Goal: Task Accomplishment & Management: Manage account settings

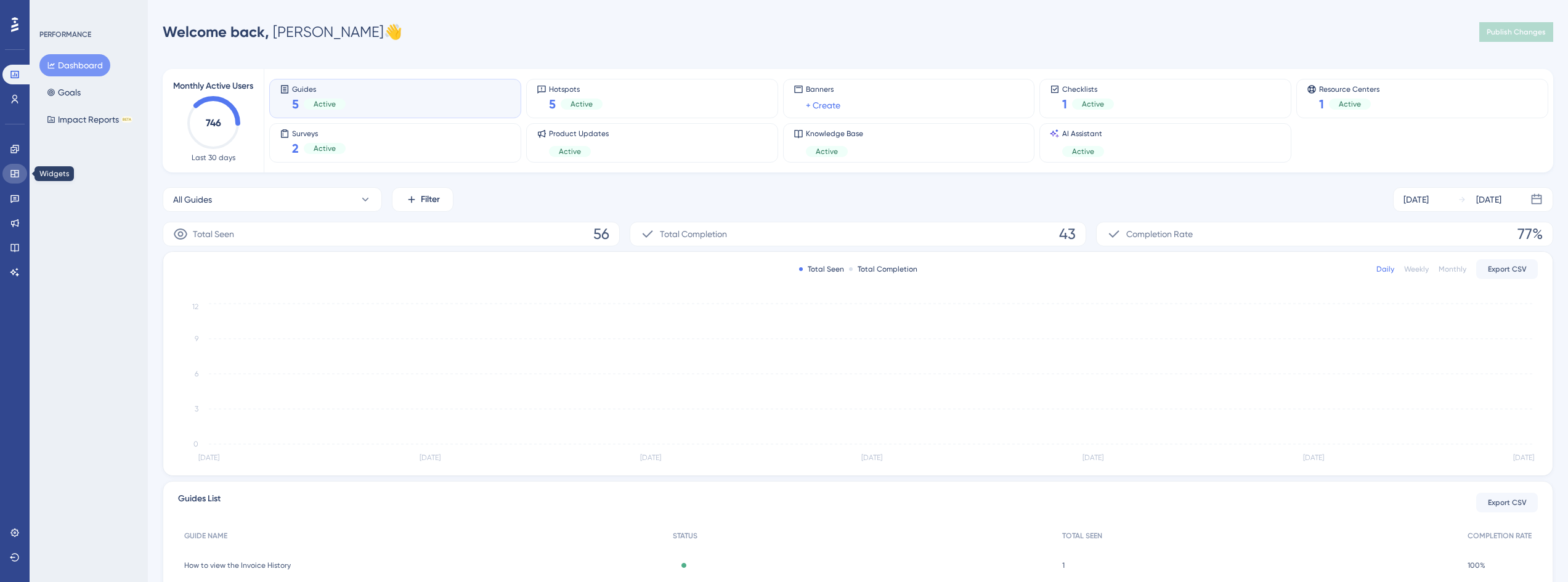
click at [17, 168] on icon at bounding box center [14, 173] width 10 height 10
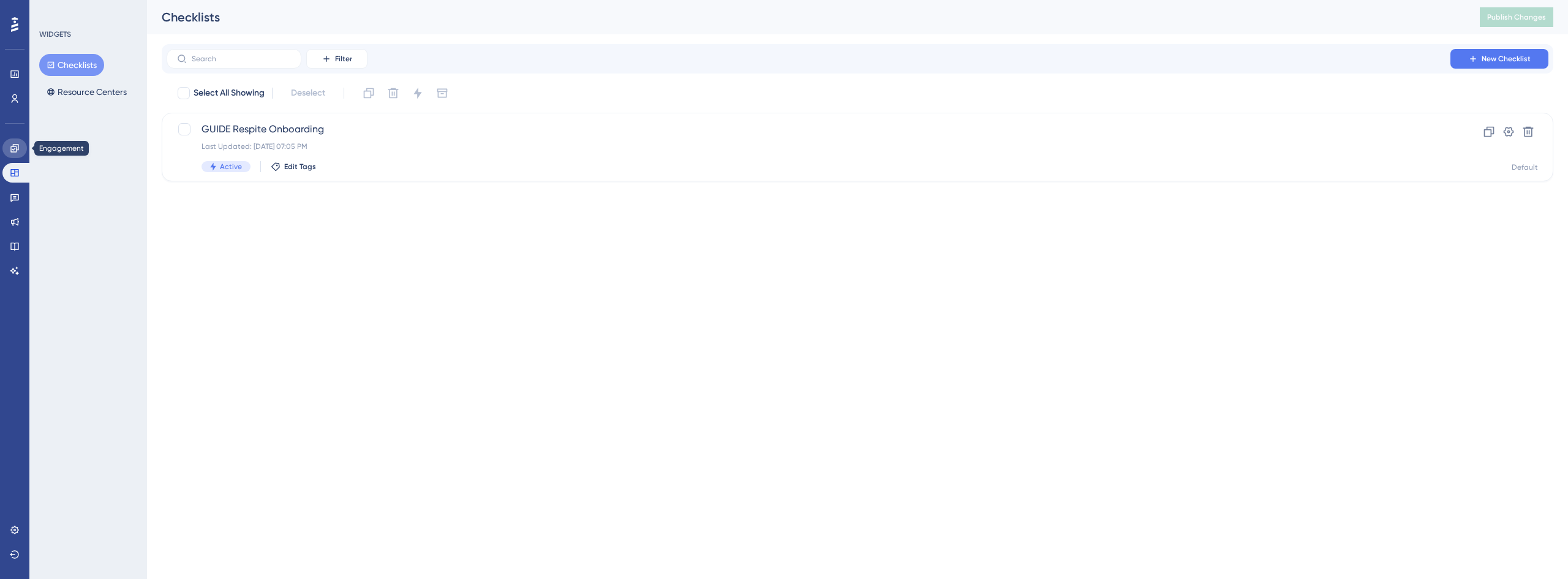
click at [13, 152] on icon at bounding box center [14, 148] width 8 height 8
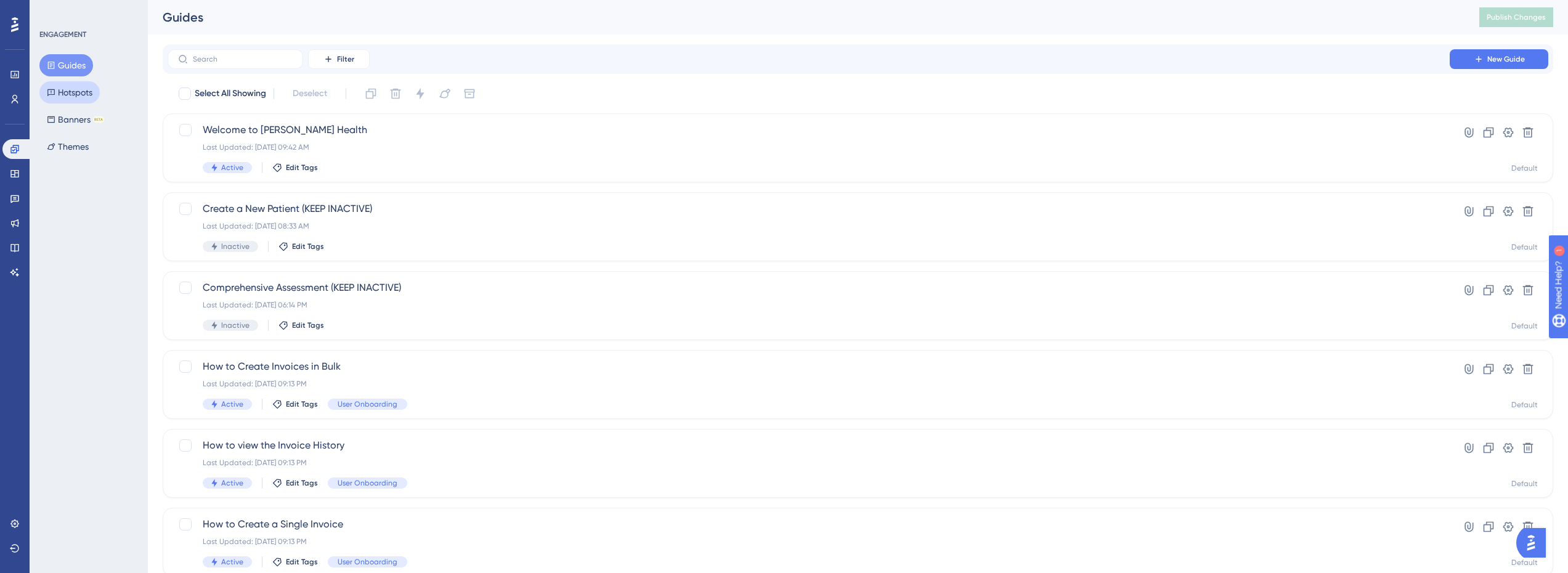
click at [71, 97] on button "Hotspots" at bounding box center [69, 92] width 60 height 22
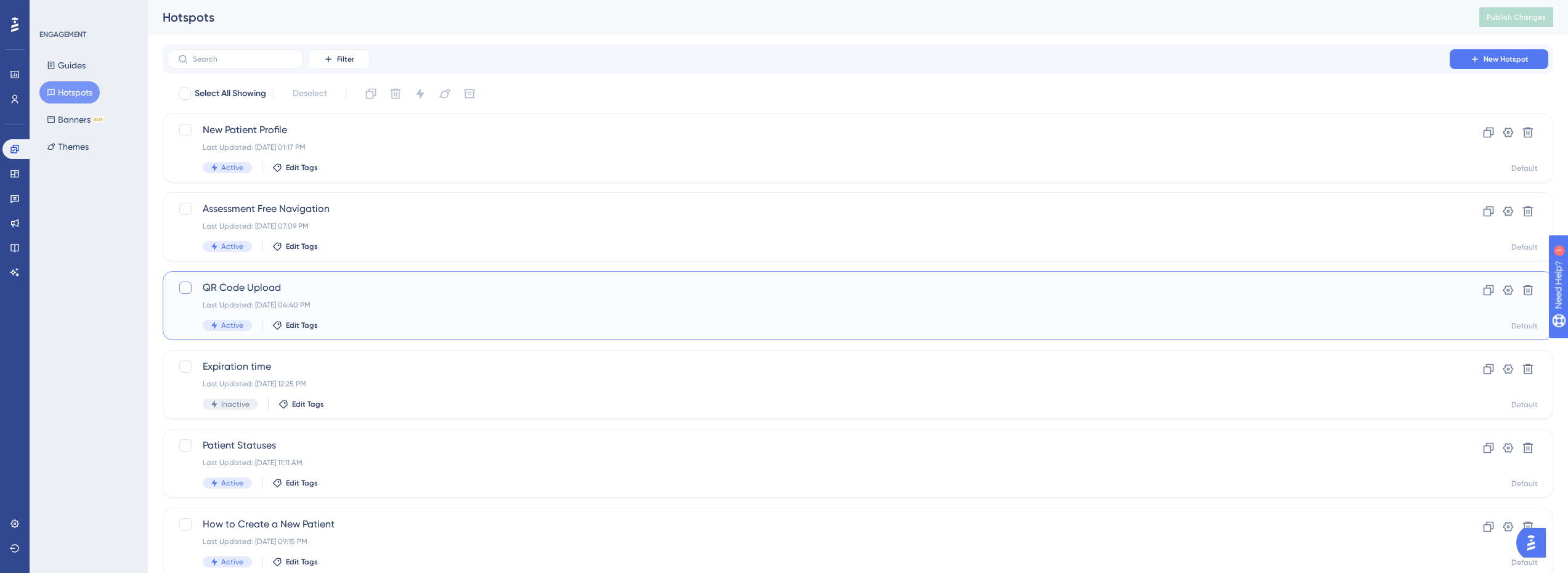
click at [187, 287] on div at bounding box center [185, 287] width 12 height 12
checkbox input "true"
click at [422, 94] on icon at bounding box center [420, 93] width 8 height 11
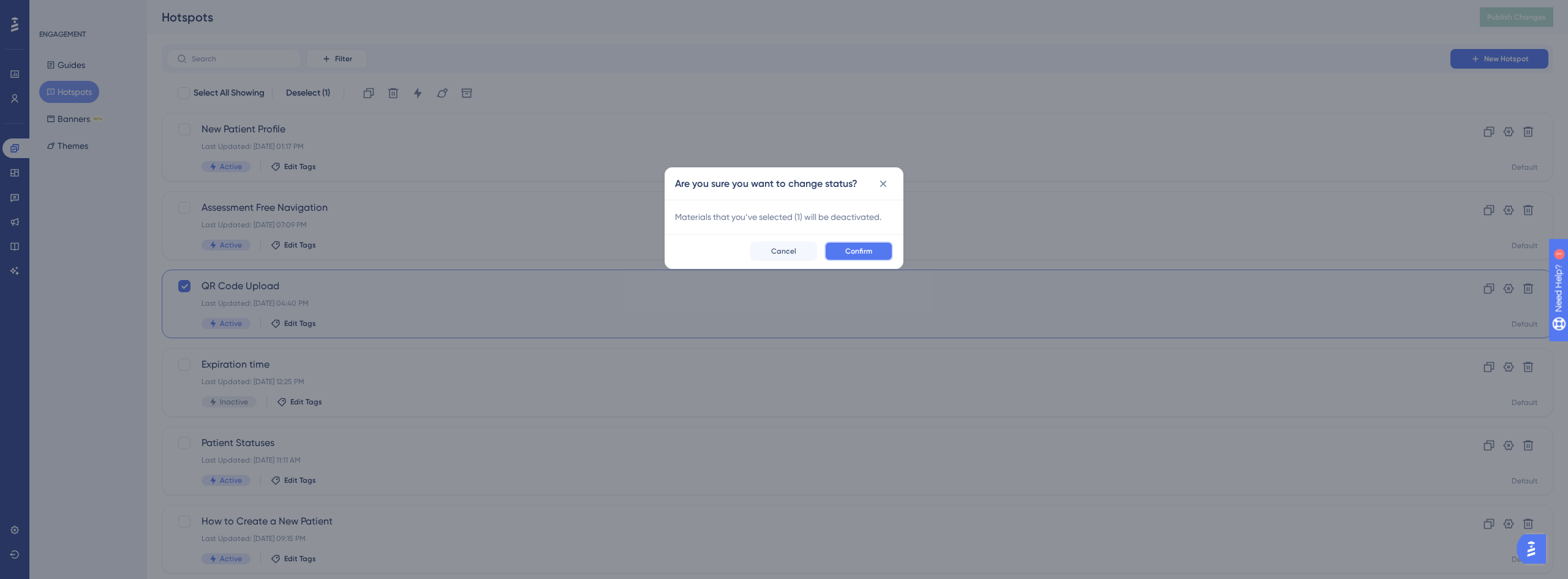
click at [867, 252] on span "Confirm" at bounding box center [859, 251] width 27 height 10
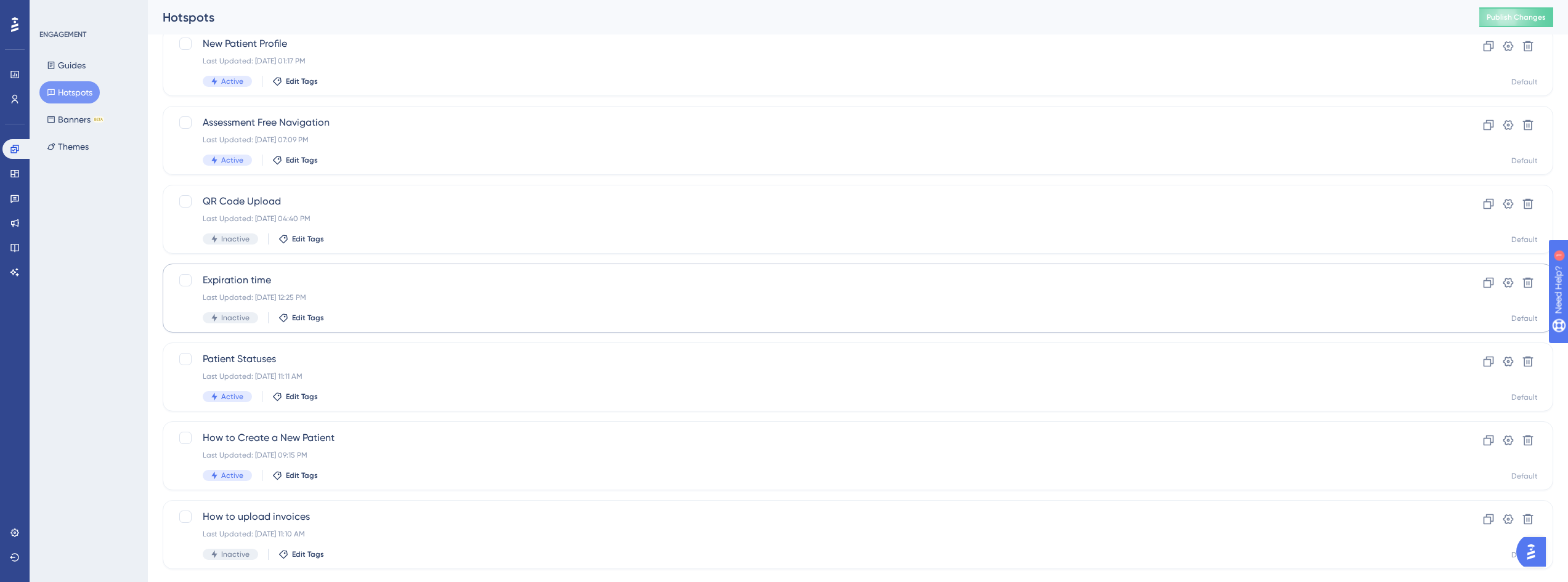
scroll to position [113, 0]
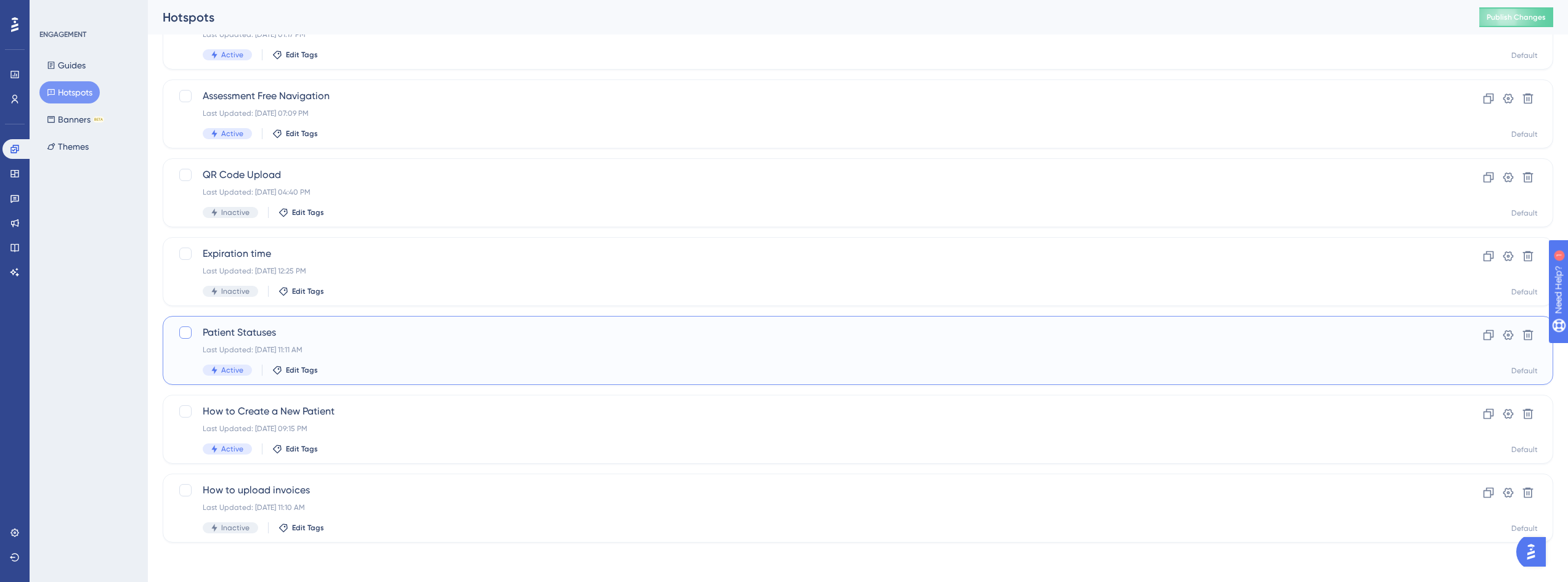
click at [186, 331] on div at bounding box center [185, 332] width 12 height 12
checkbox input "true"
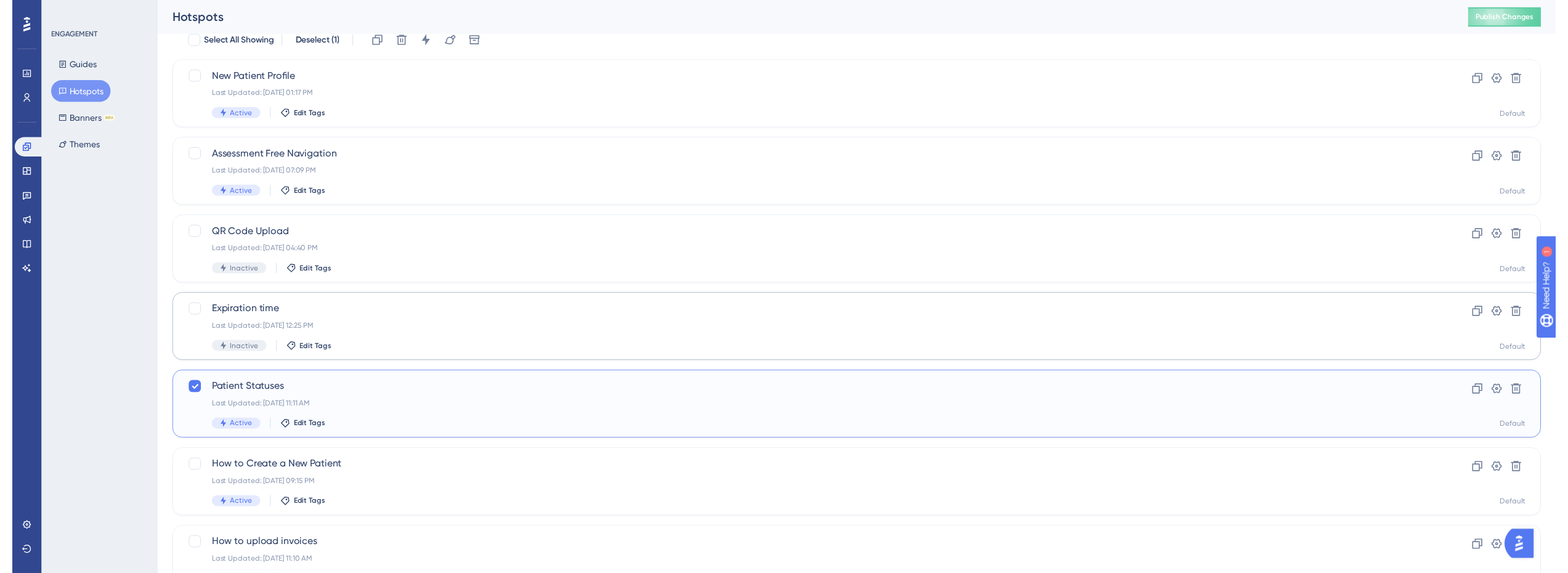
scroll to position [0, 0]
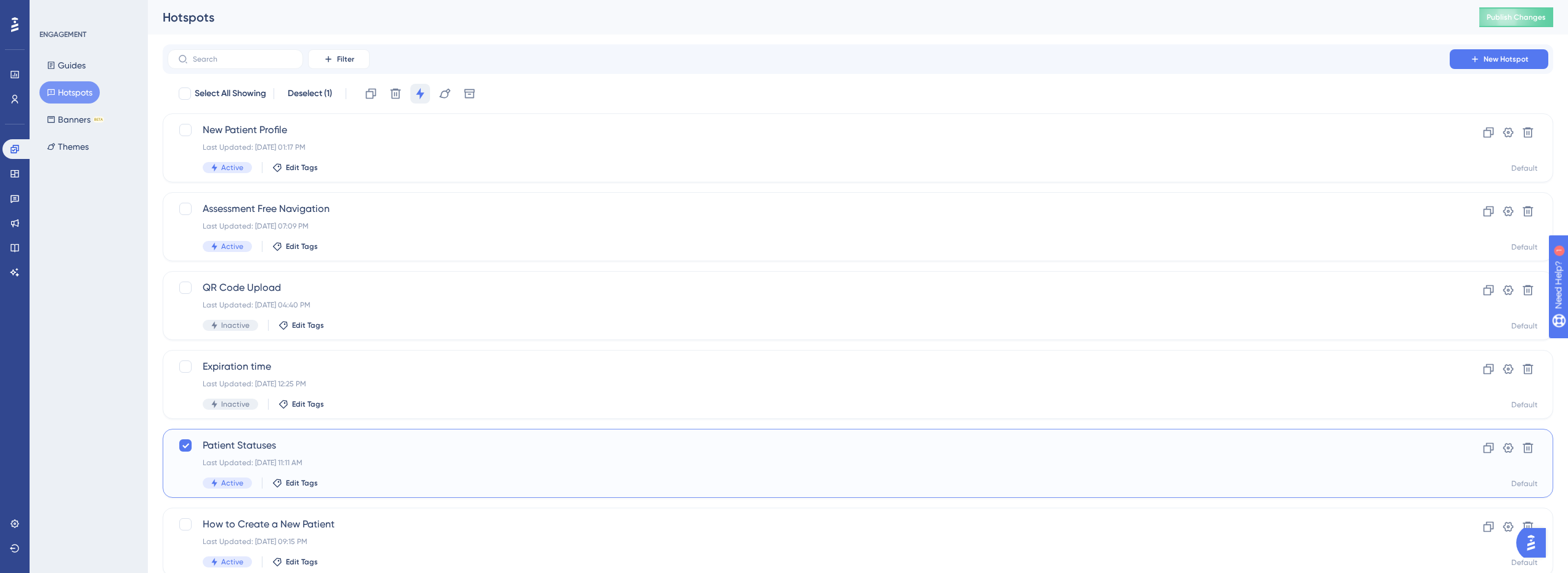
click at [425, 96] on icon at bounding box center [420, 93] width 12 height 12
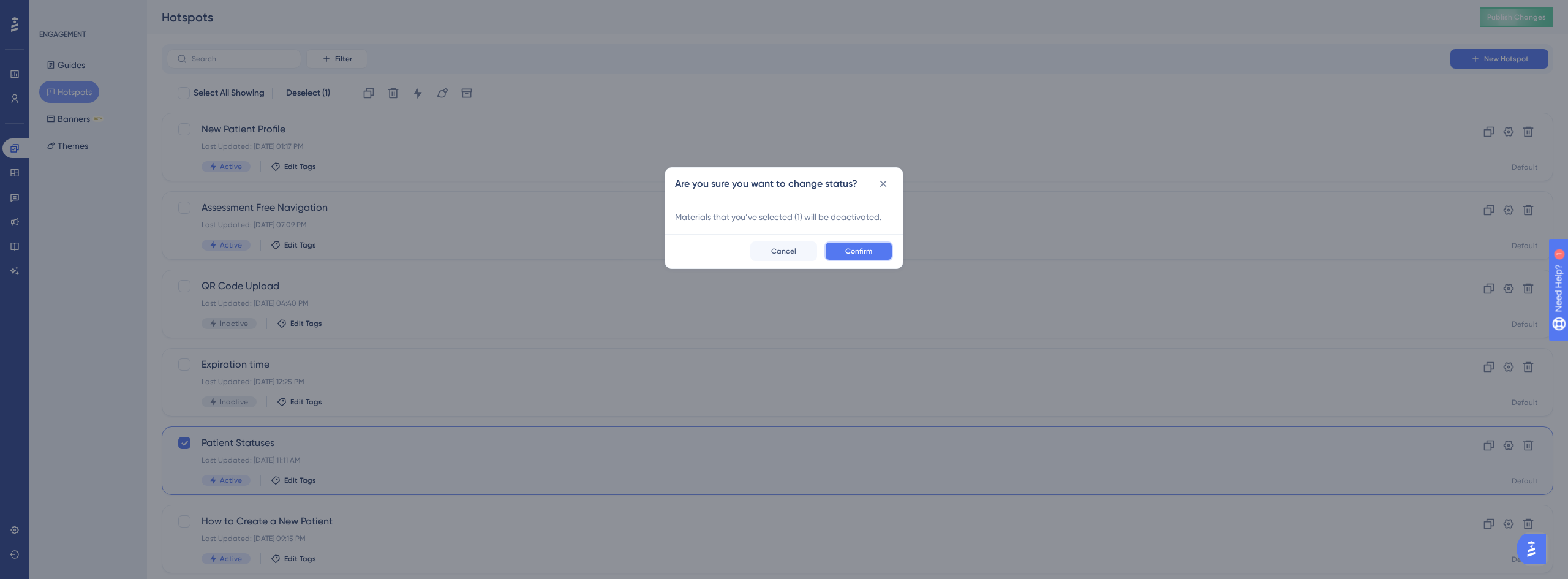
click at [875, 253] on button "Confirm" at bounding box center [858, 251] width 68 height 20
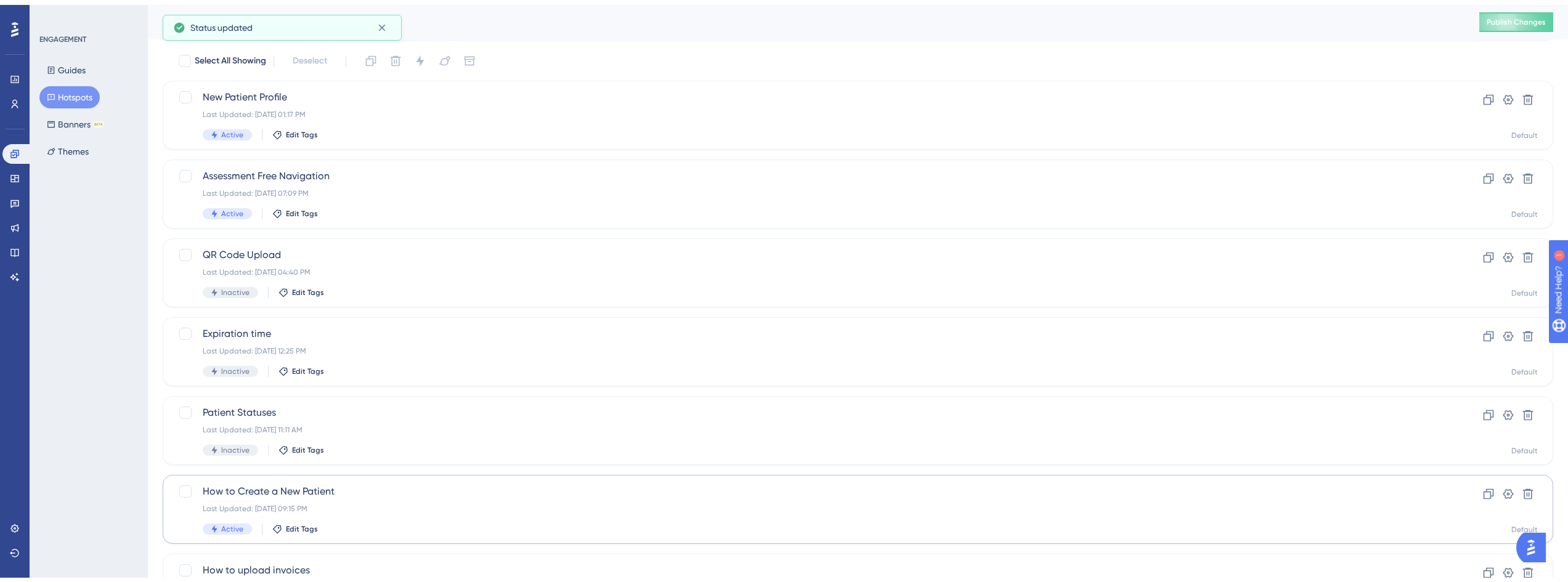
scroll to position [113, 0]
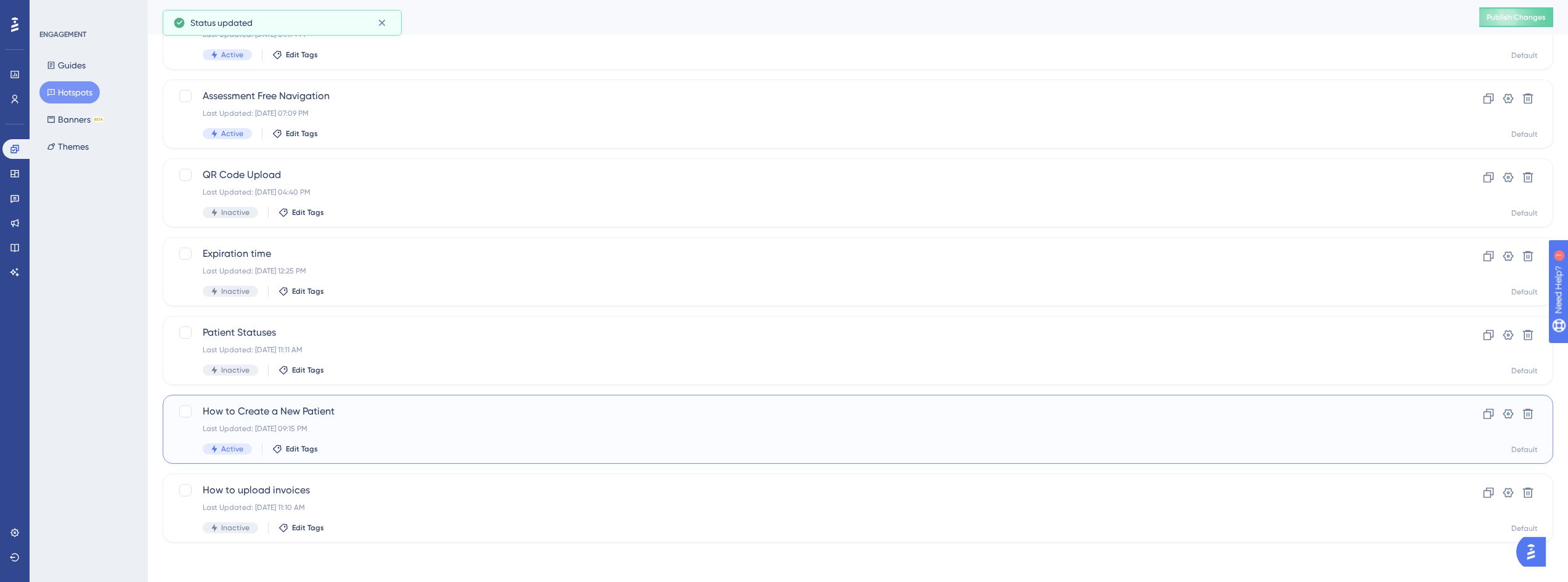
click at [370, 429] on div "Last Updated: [DATE] 09:15 PM" at bounding box center [808, 428] width 1212 height 10
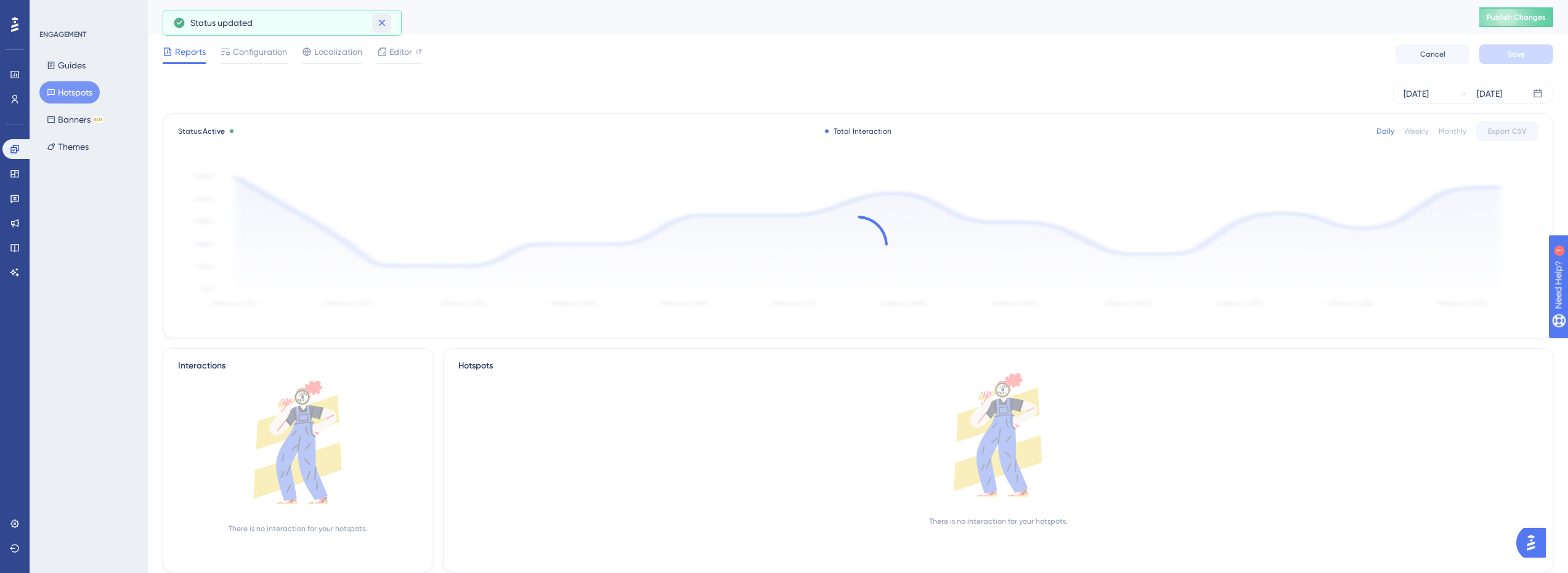
click at [384, 26] on icon at bounding box center [381, 23] width 12 height 12
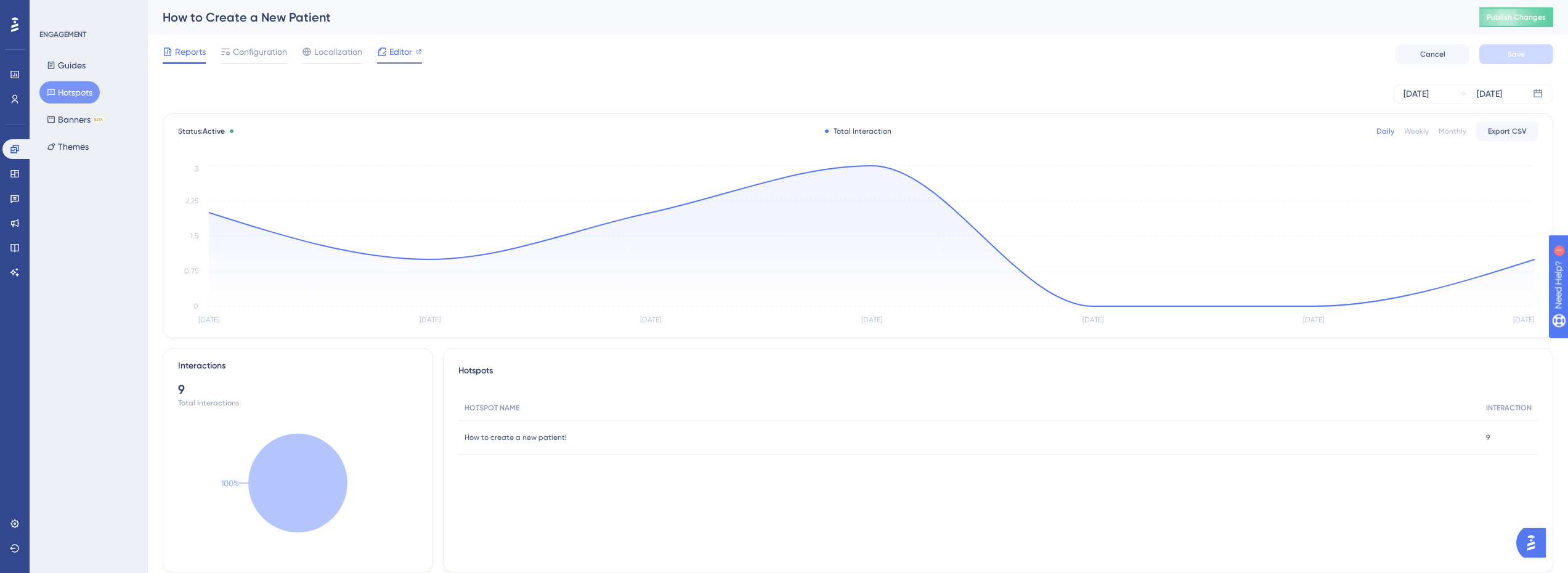
click at [399, 54] on span "Editor" at bounding box center [400, 51] width 23 height 15
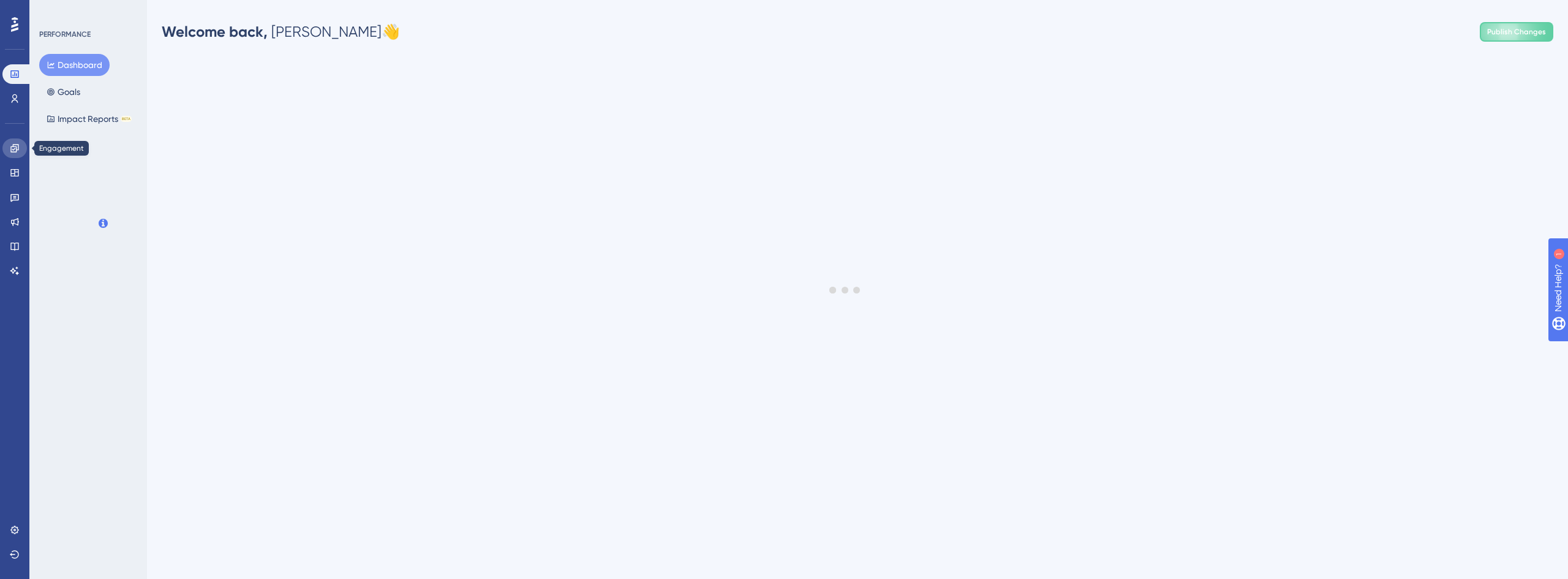
click at [8, 155] on link at bounding box center [15, 148] width 24 height 20
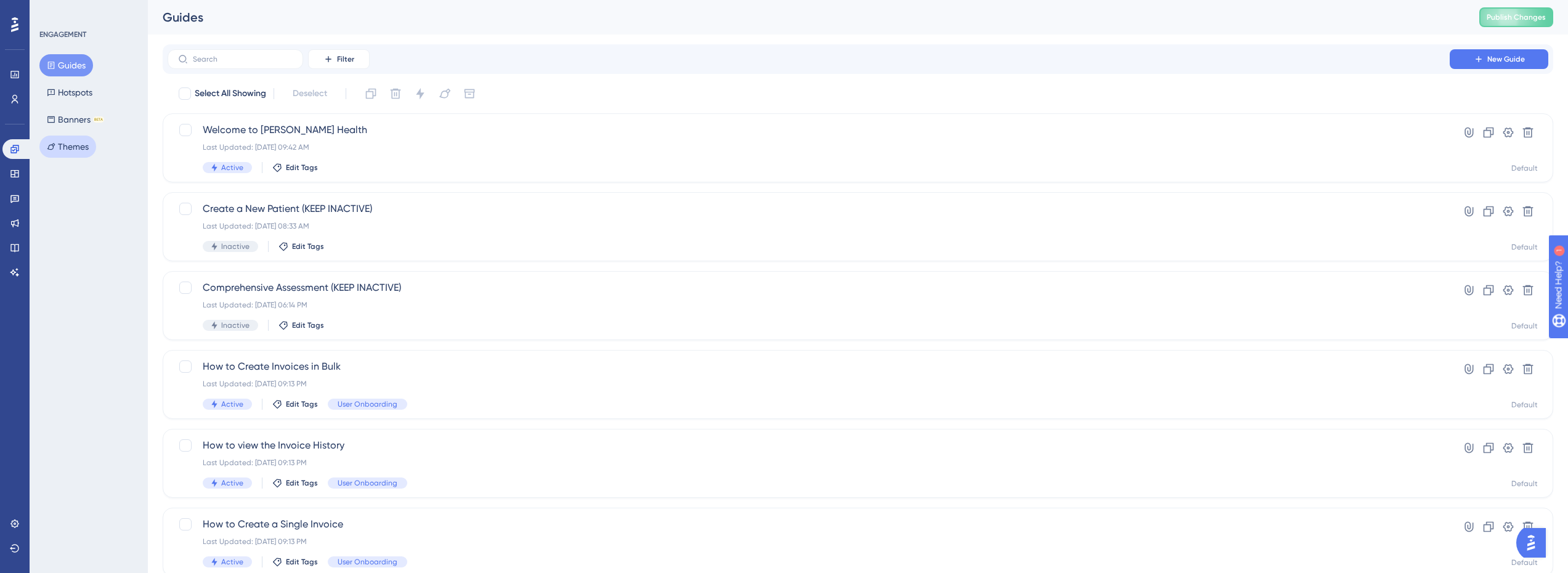
click at [61, 150] on button "Themes" at bounding box center [68, 147] width 57 height 22
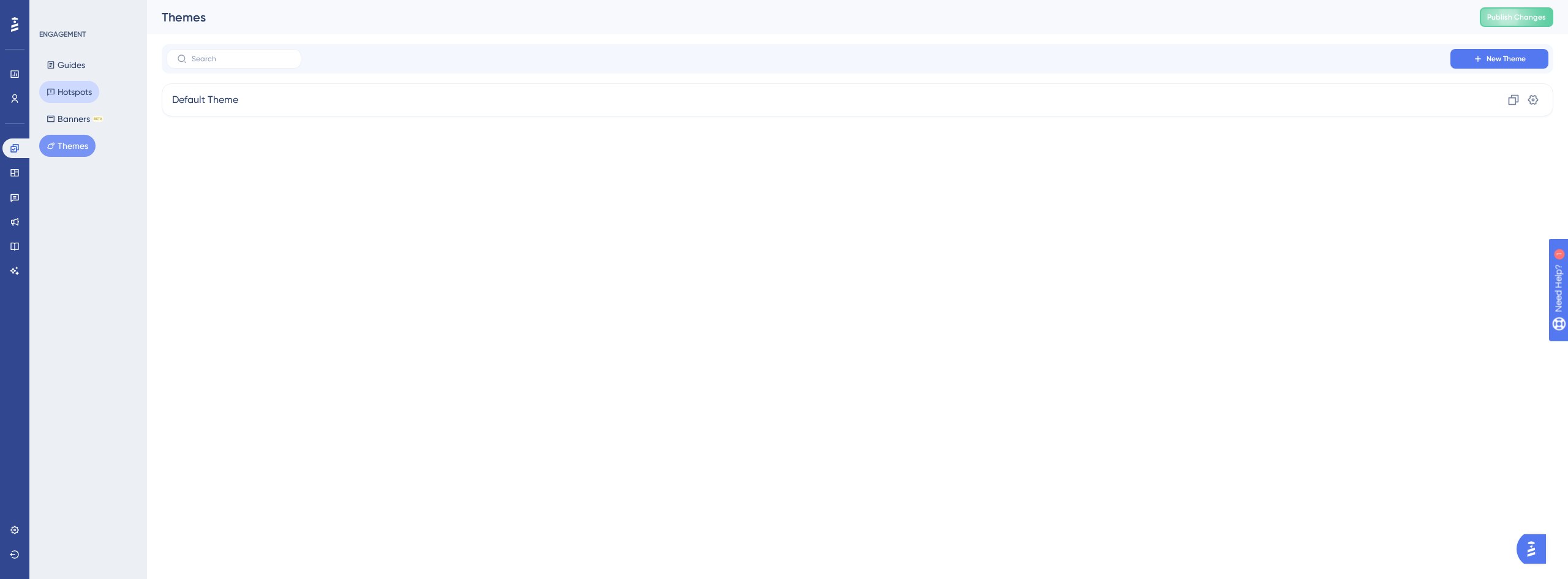
click at [61, 91] on button "Hotspots" at bounding box center [69, 91] width 60 height 22
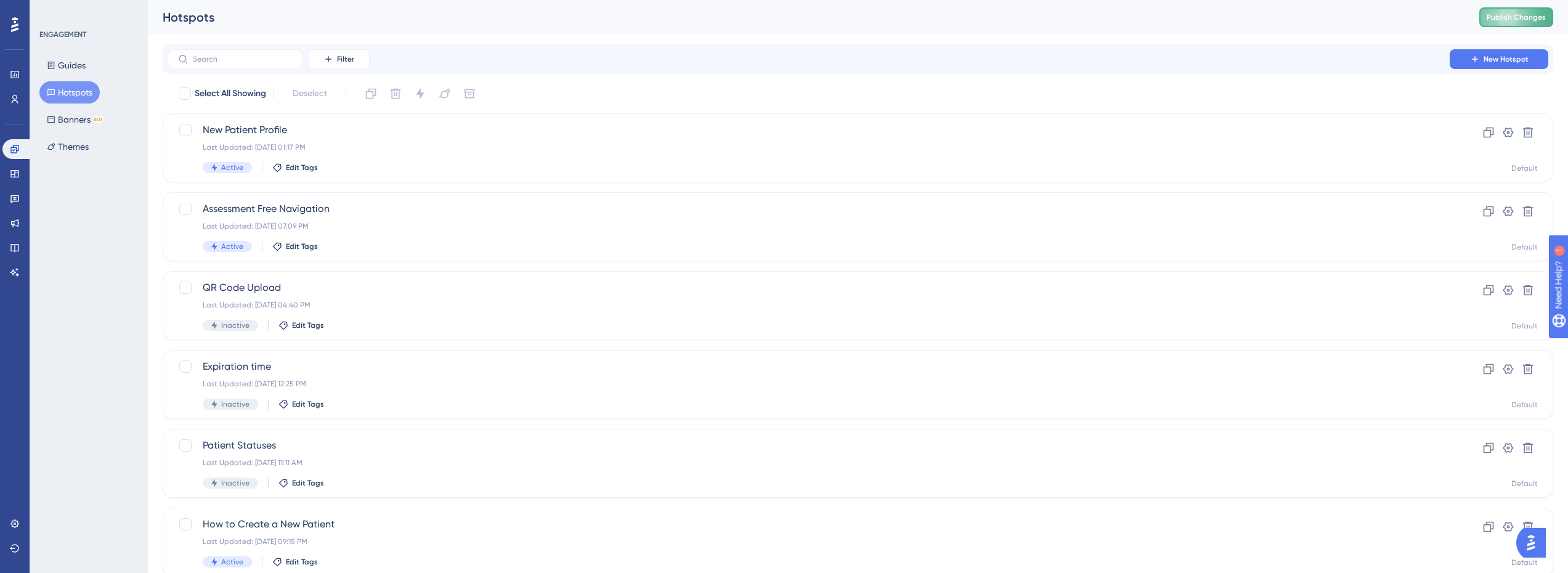
click at [1543, 20] on span "Publish Changes" at bounding box center [1516, 17] width 59 height 10
